Goal: Transaction & Acquisition: Purchase product/service

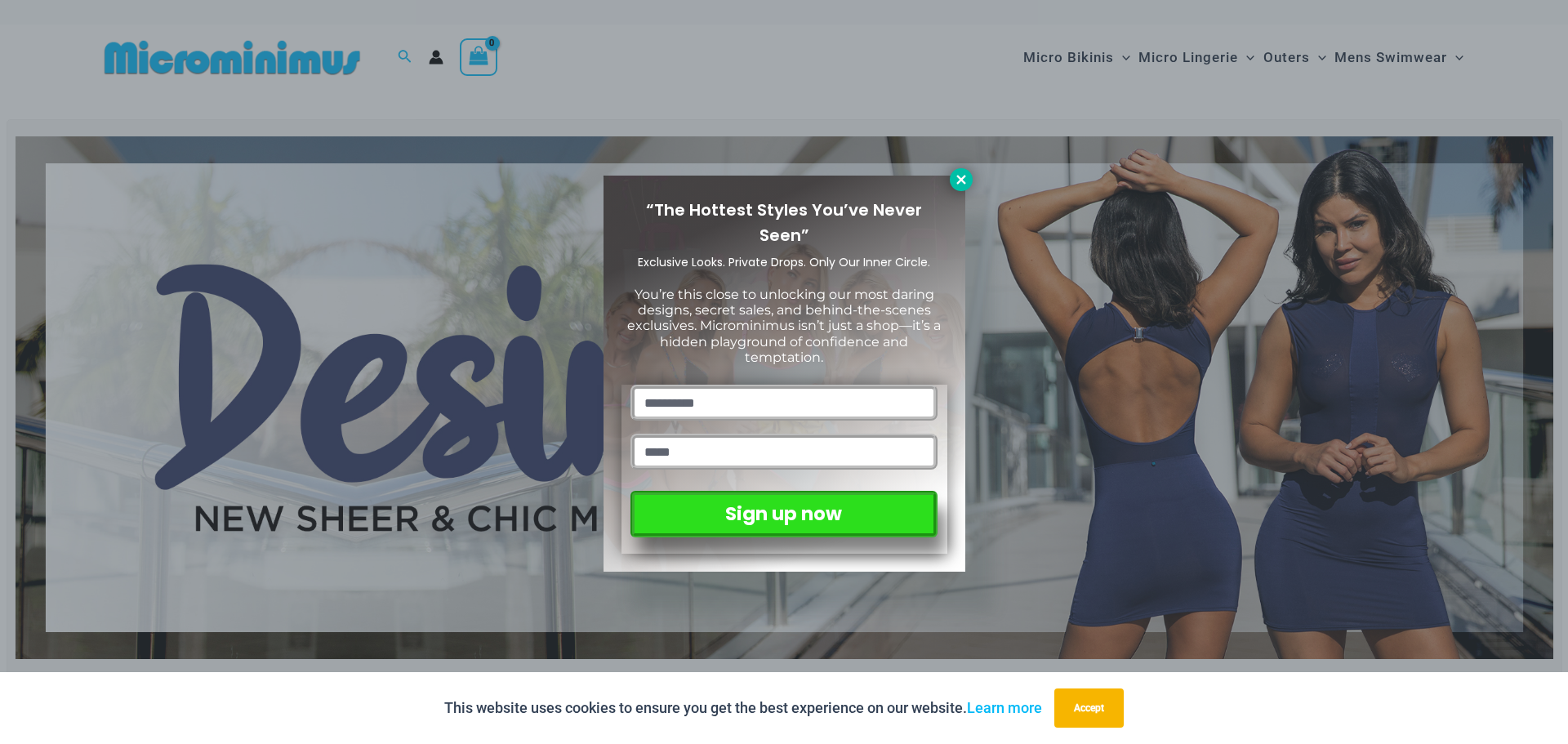
click at [955, 174] on icon at bounding box center [961, 180] width 15 height 15
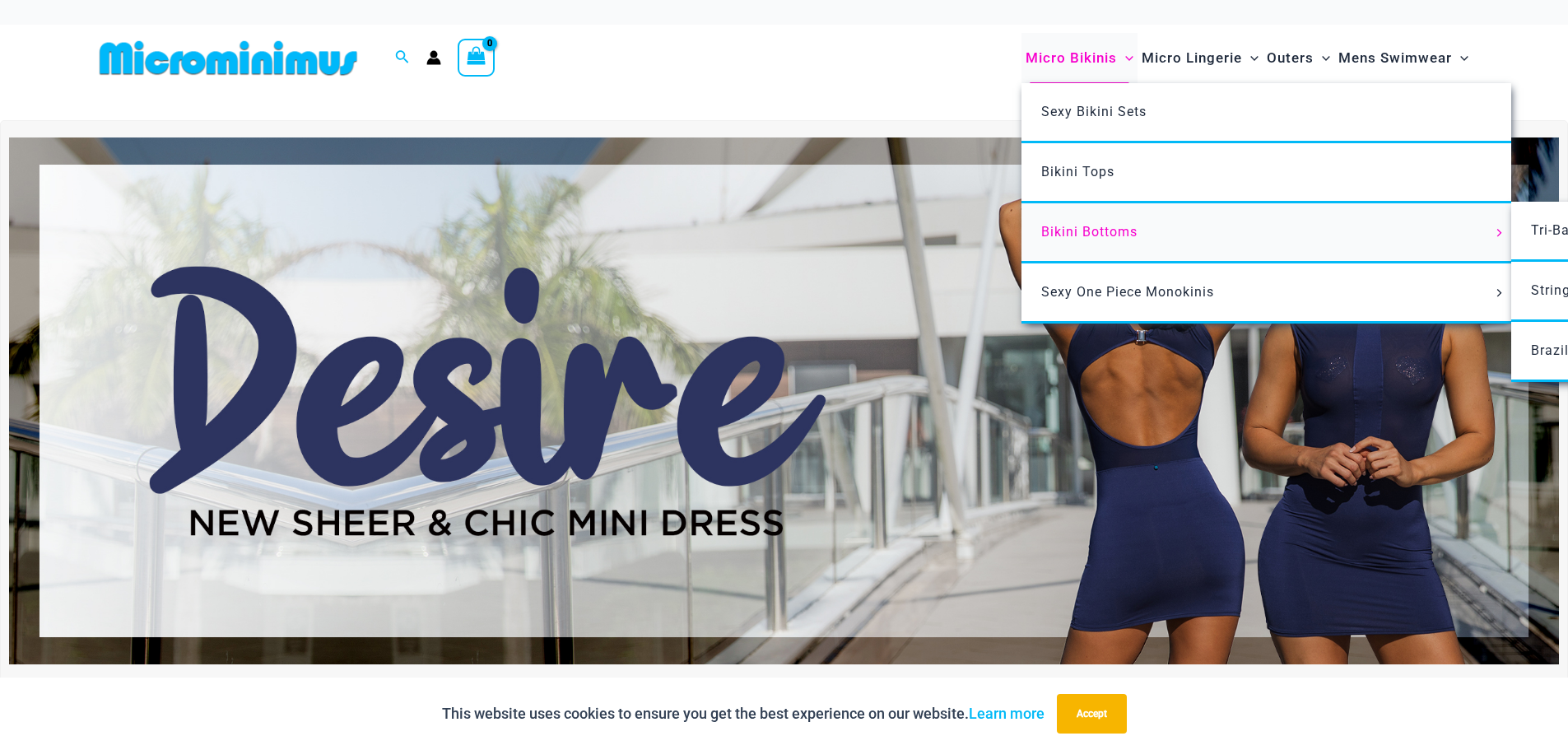
click at [1084, 228] on span "Bikini Bottoms" at bounding box center [1090, 232] width 96 height 16
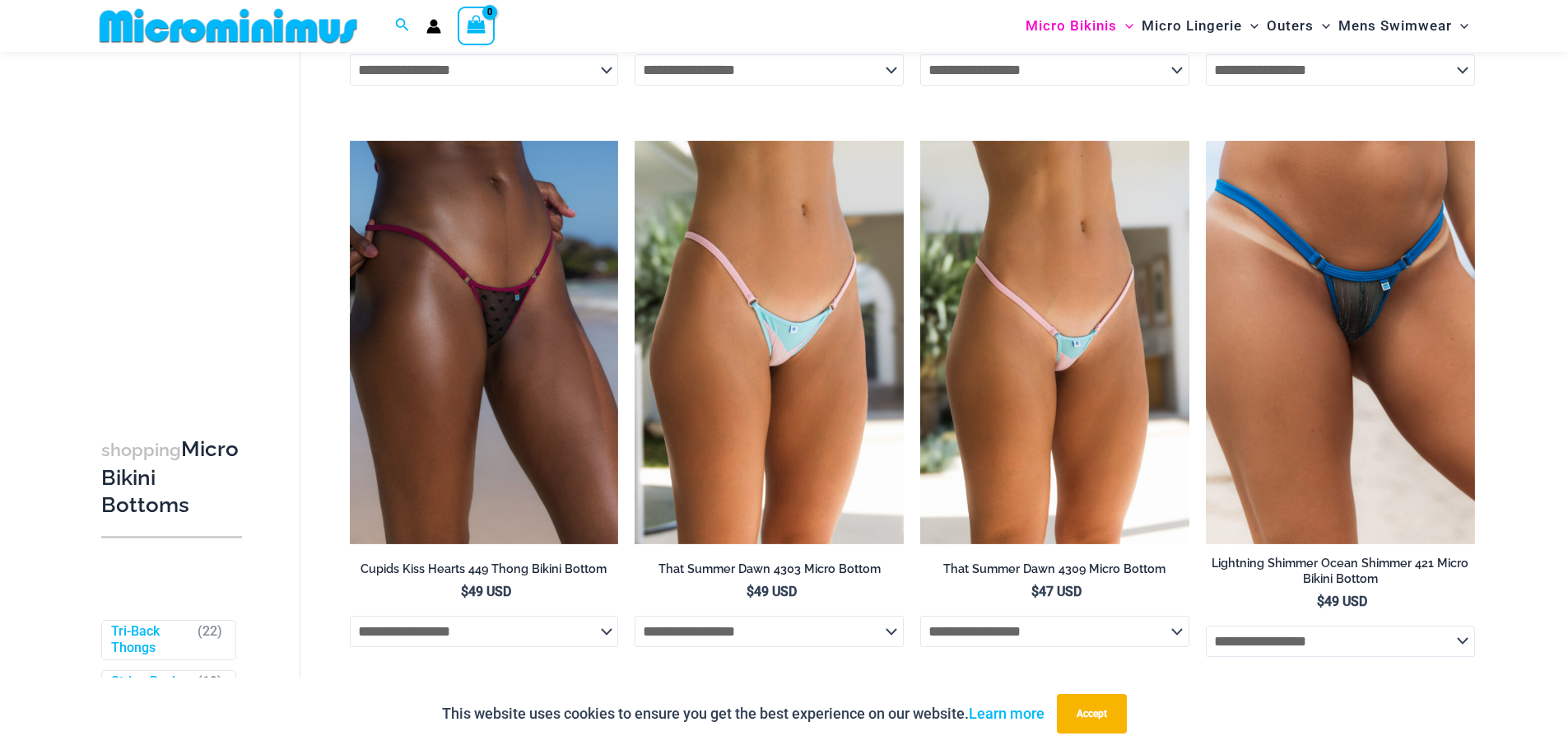
scroll to position [5011, 0]
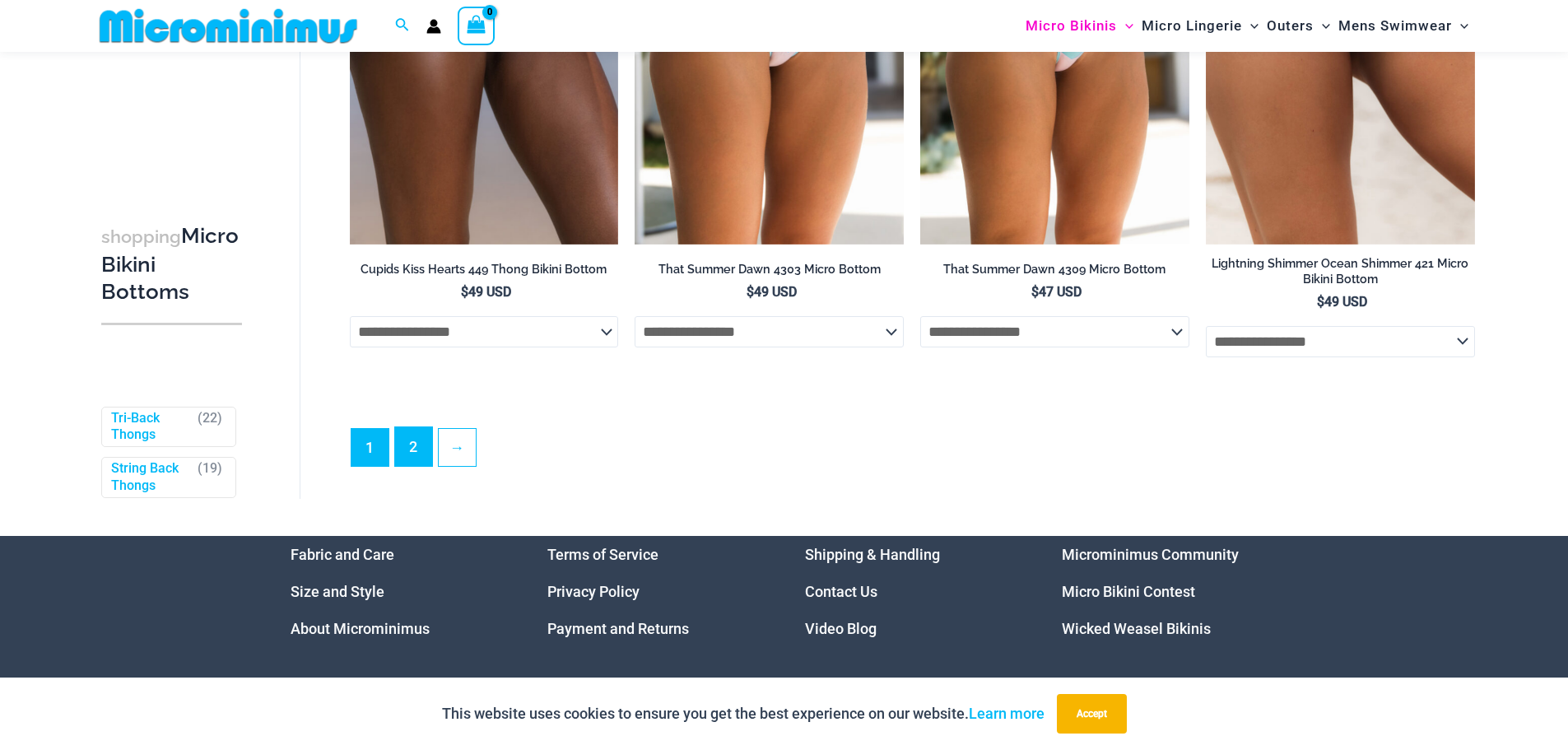
click at [412, 466] on link "2" at bounding box center [414, 446] width 37 height 38
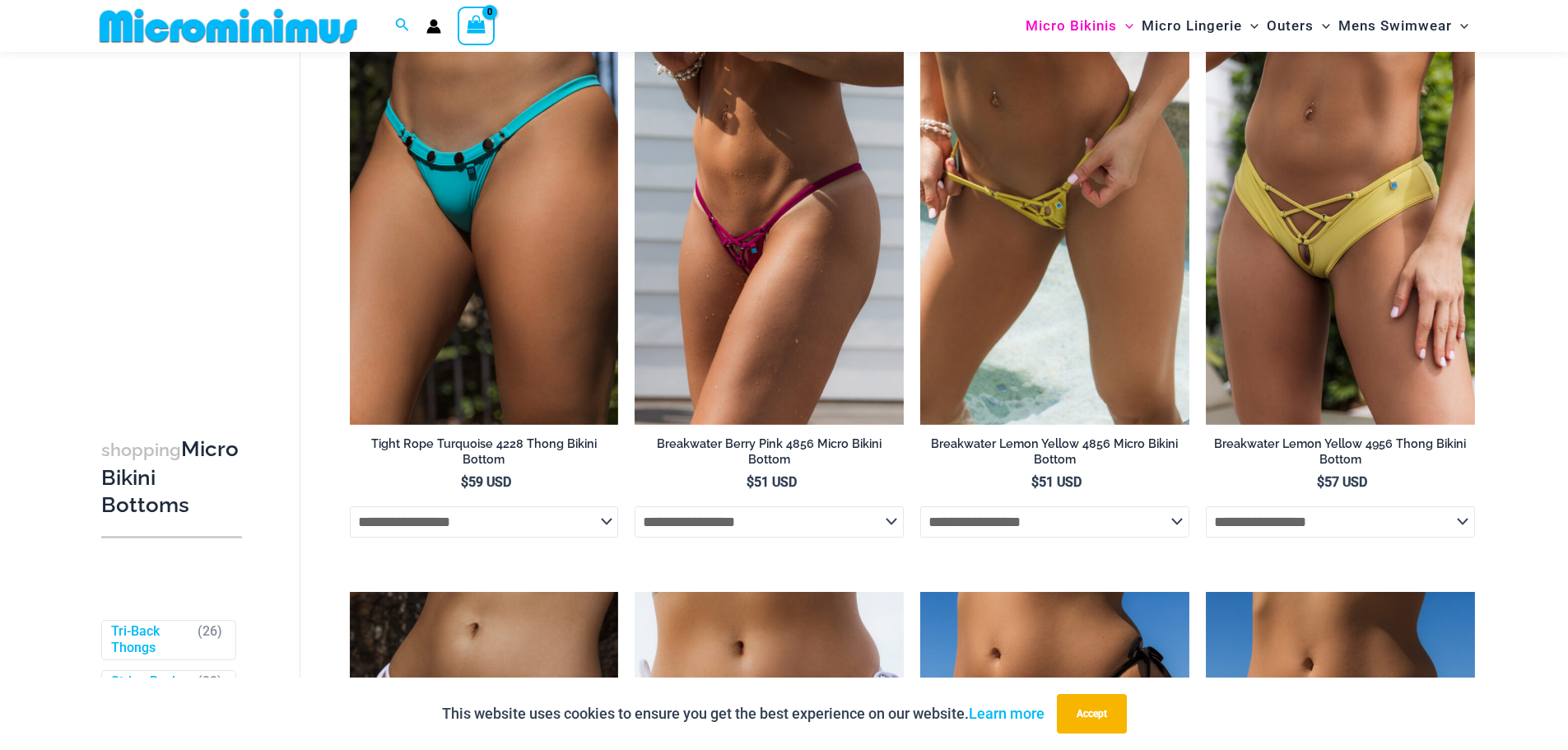
scroll to position [1715, 0]
